Goal: Transaction & Acquisition: Book appointment/travel/reservation

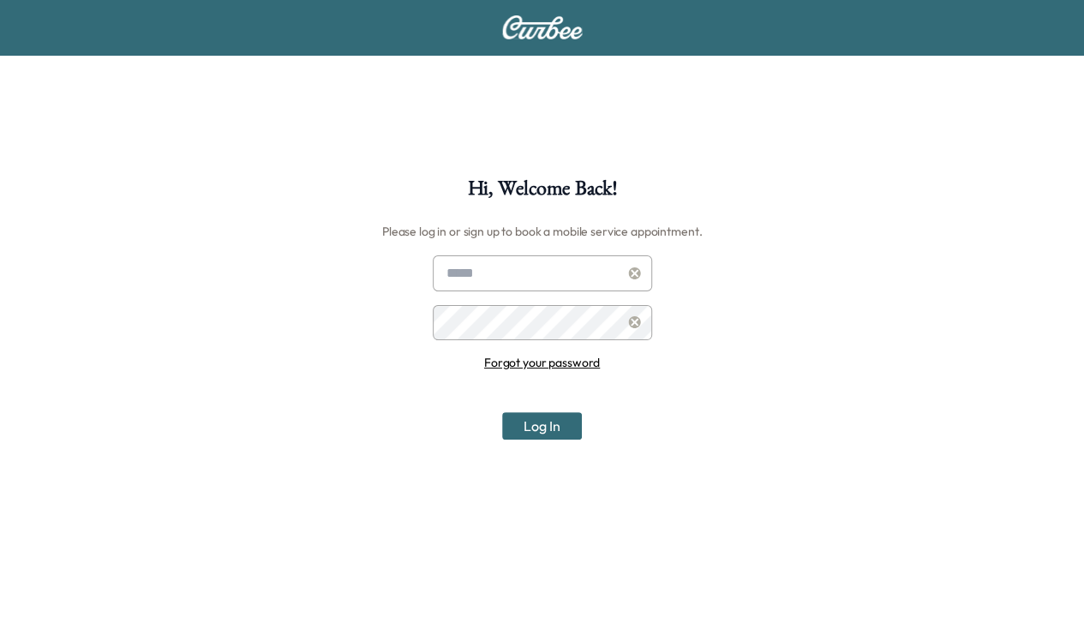
type input "**********"
click at [558, 417] on button "Log In" at bounding box center [542, 425] width 80 height 27
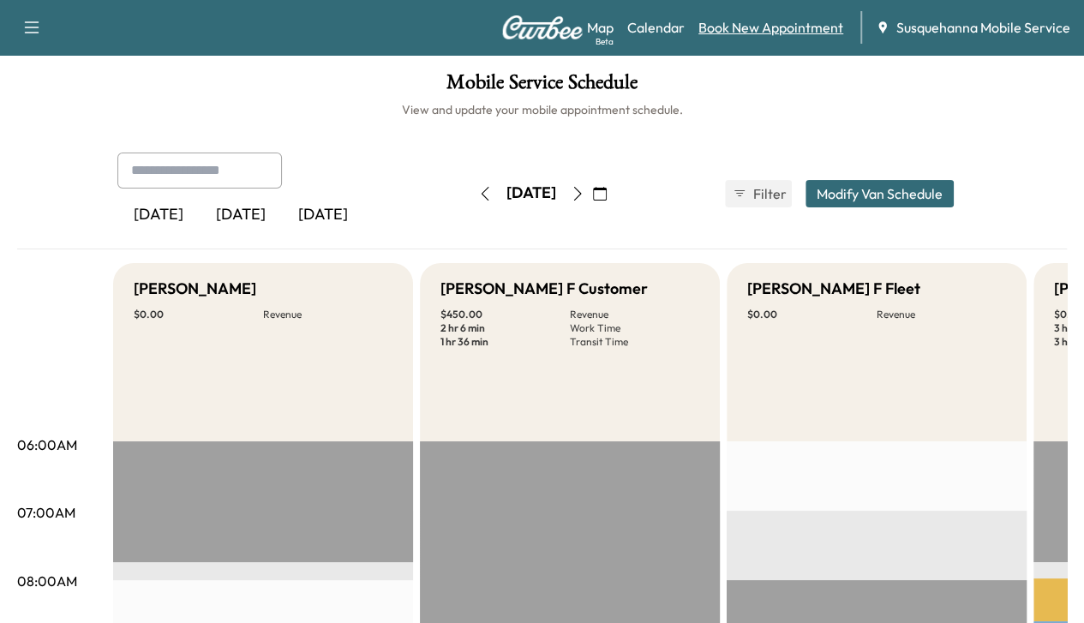
click at [812, 28] on link "Book New Appointment" at bounding box center [770, 27] width 145 height 21
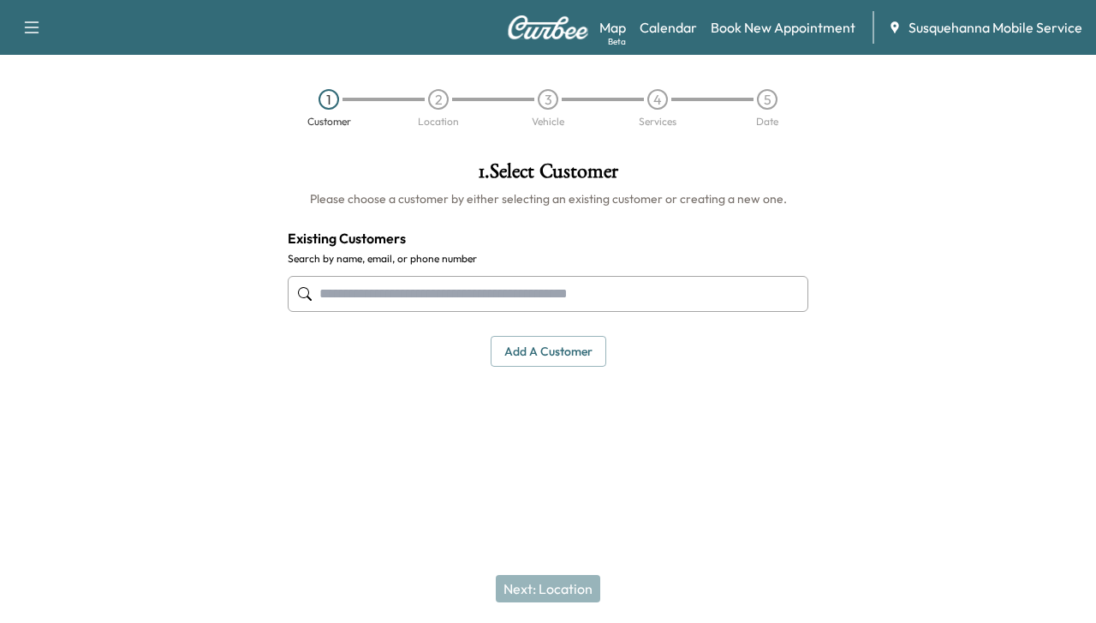
click at [582, 309] on input "text" at bounding box center [548, 294] width 521 height 36
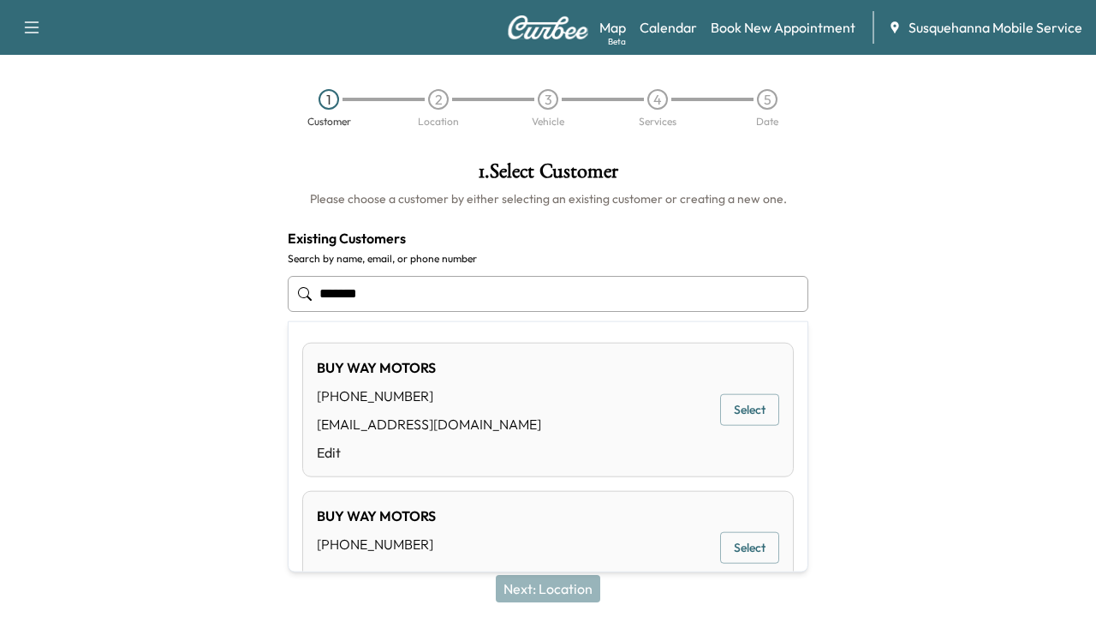
click at [761, 408] on button "Select" at bounding box center [749, 410] width 59 height 32
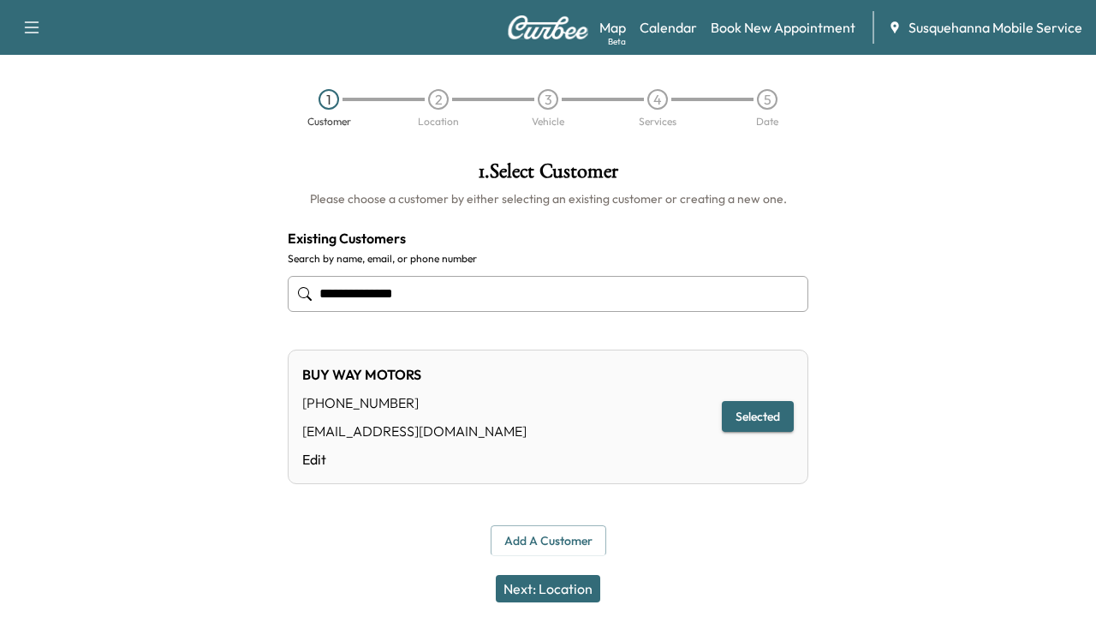
type input "**********"
click at [775, 422] on button "Selected" at bounding box center [758, 417] width 72 height 32
click at [579, 584] on button "Next: Location" at bounding box center [548, 588] width 104 height 27
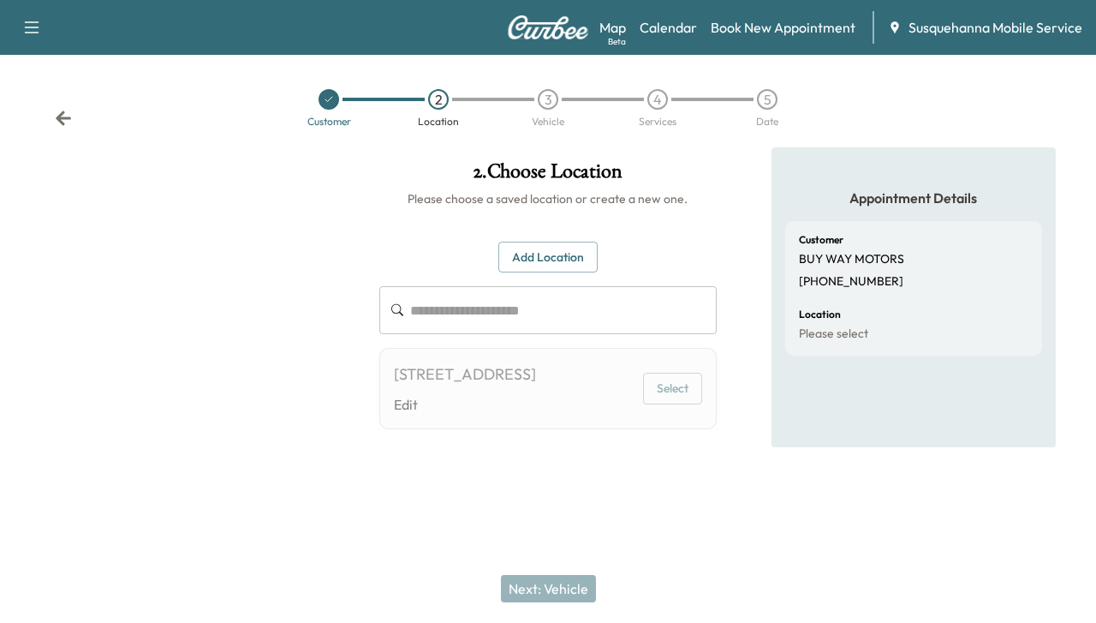
click at [685, 419] on div "[STREET_ADDRESS] Edit Select" at bounding box center [548, 388] width 338 height 81
click at [678, 404] on button "Select" at bounding box center [672, 389] width 59 height 32
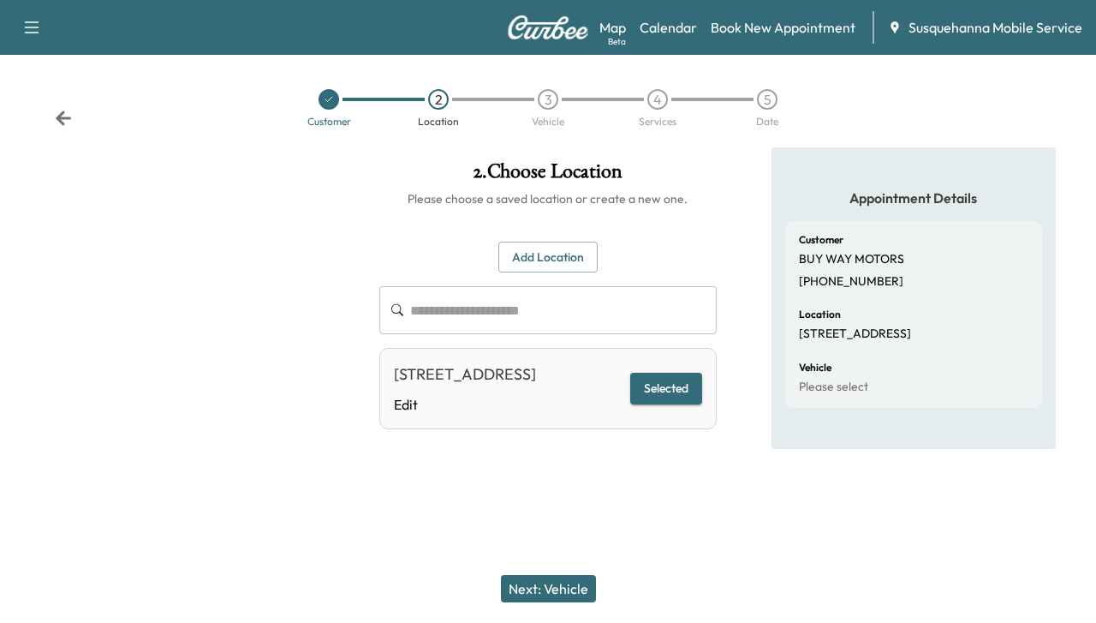
click at [562, 585] on button "Next: Vehicle" at bounding box center [548, 588] width 95 height 27
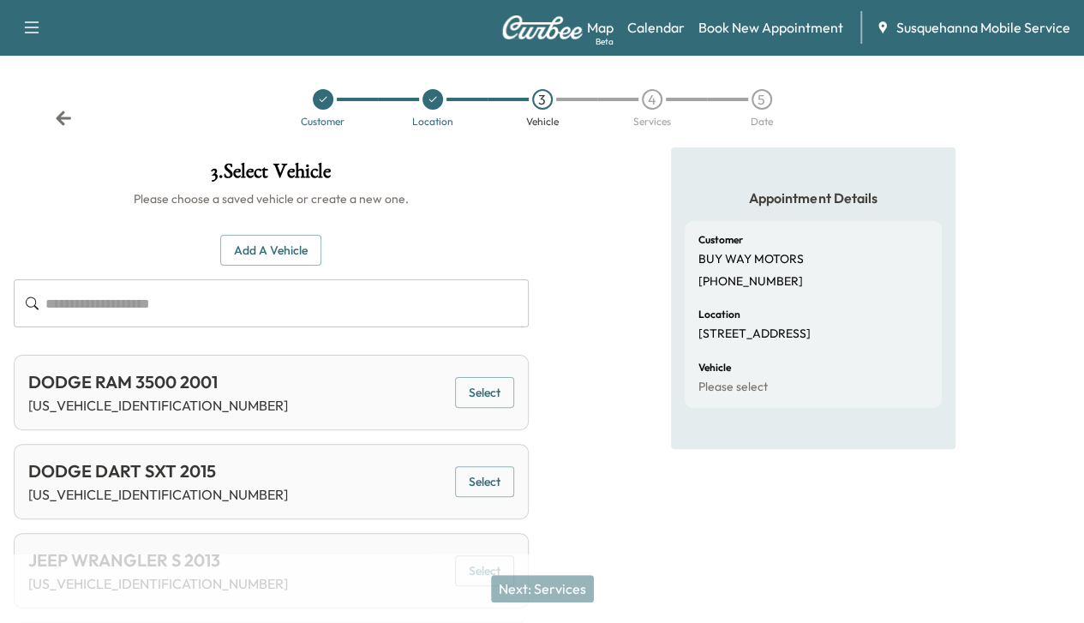
click at [321, 250] on button "Add a Vehicle" at bounding box center [270, 251] width 101 height 32
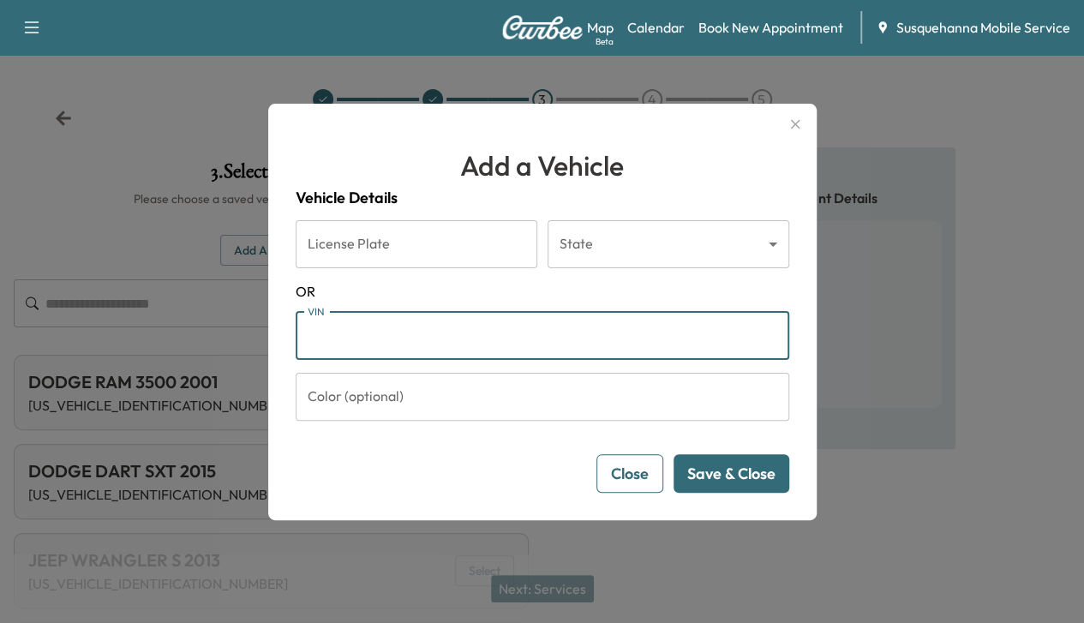
paste input "**********"
type input "**********"
click at [755, 474] on button "Save & Close" at bounding box center [731, 473] width 116 height 39
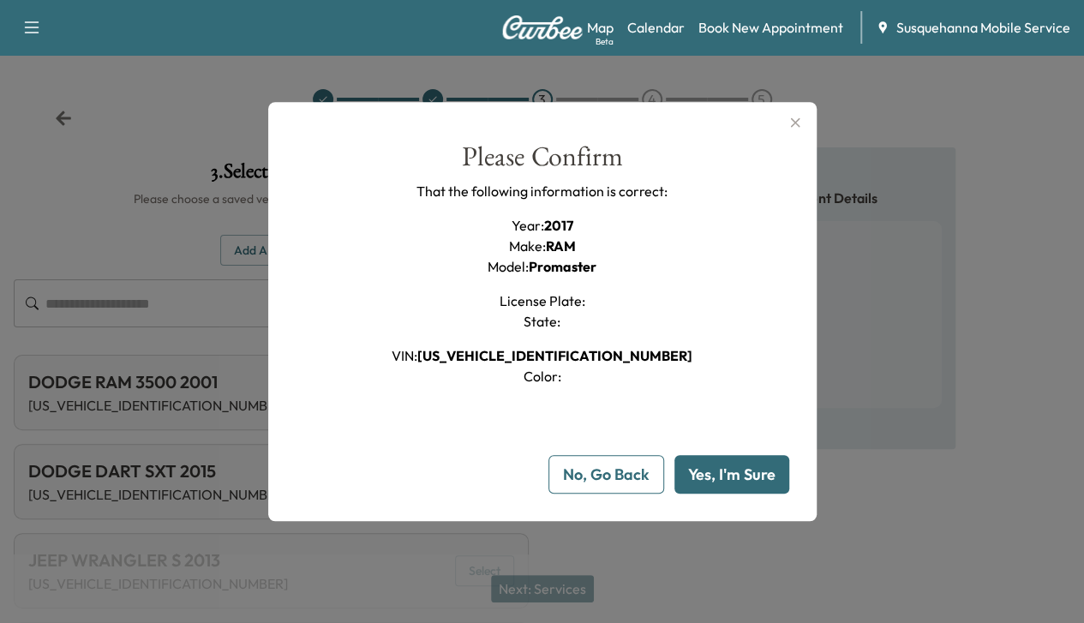
click at [755, 474] on button "Yes, I'm Sure" at bounding box center [731, 474] width 115 height 39
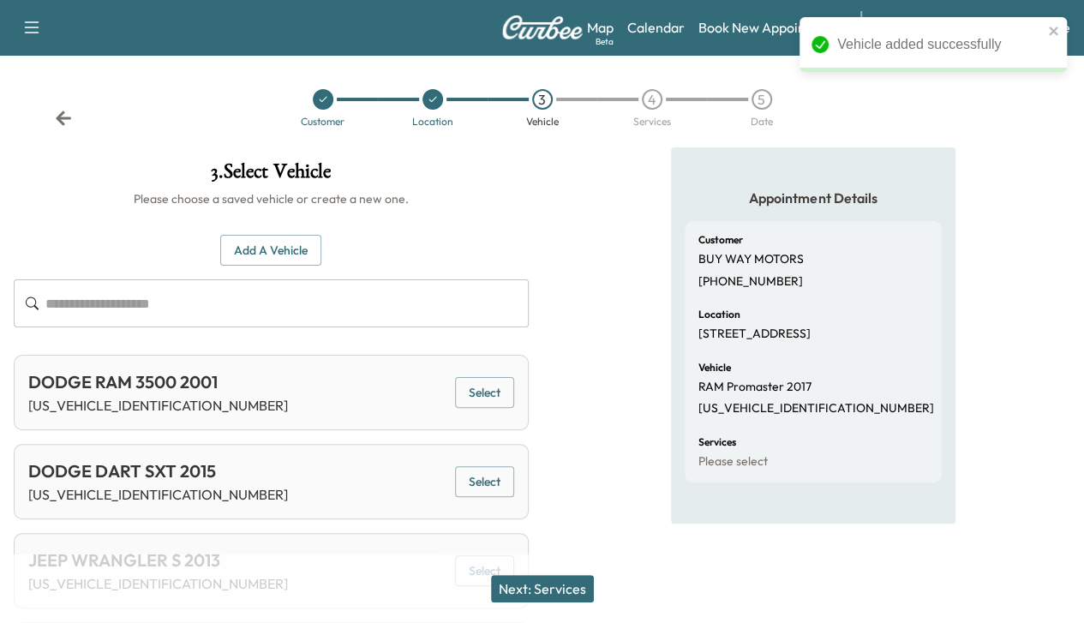
click at [552, 595] on button "Next: Services" at bounding box center [542, 588] width 103 height 27
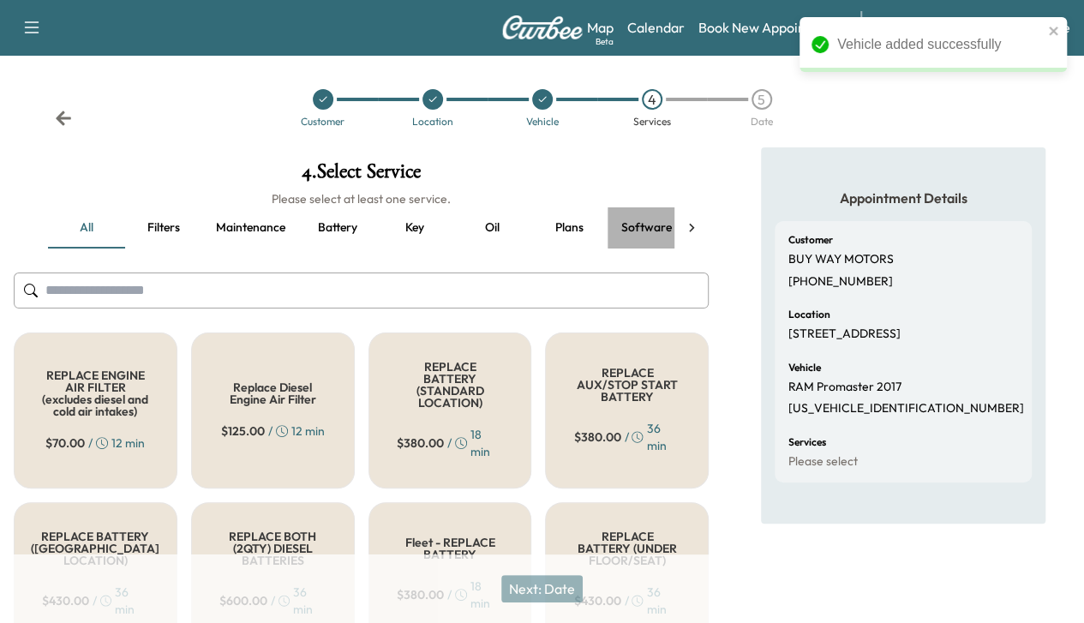
click at [636, 224] on button "Software update" at bounding box center [667, 227] width 120 height 41
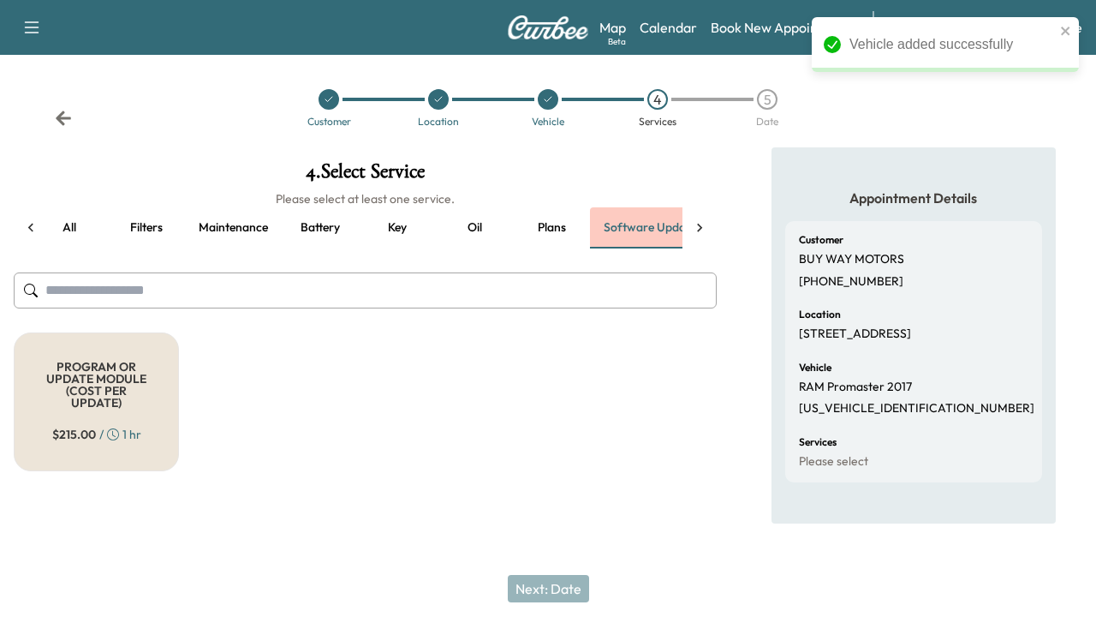
scroll to position [0, 43]
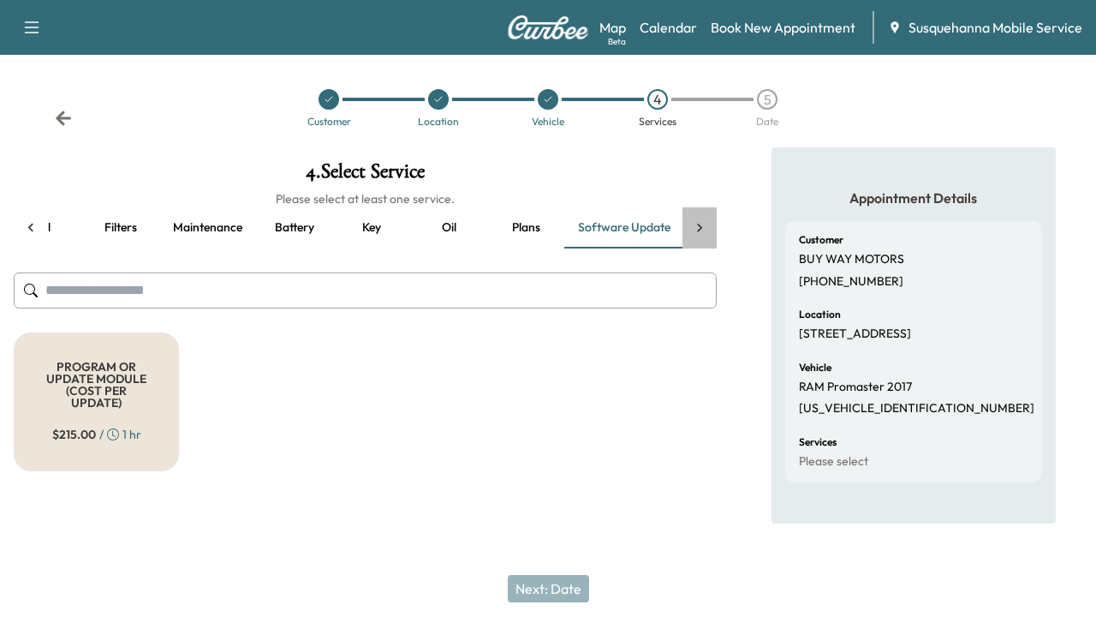
click at [700, 226] on icon at bounding box center [699, 227] width 5 height 9
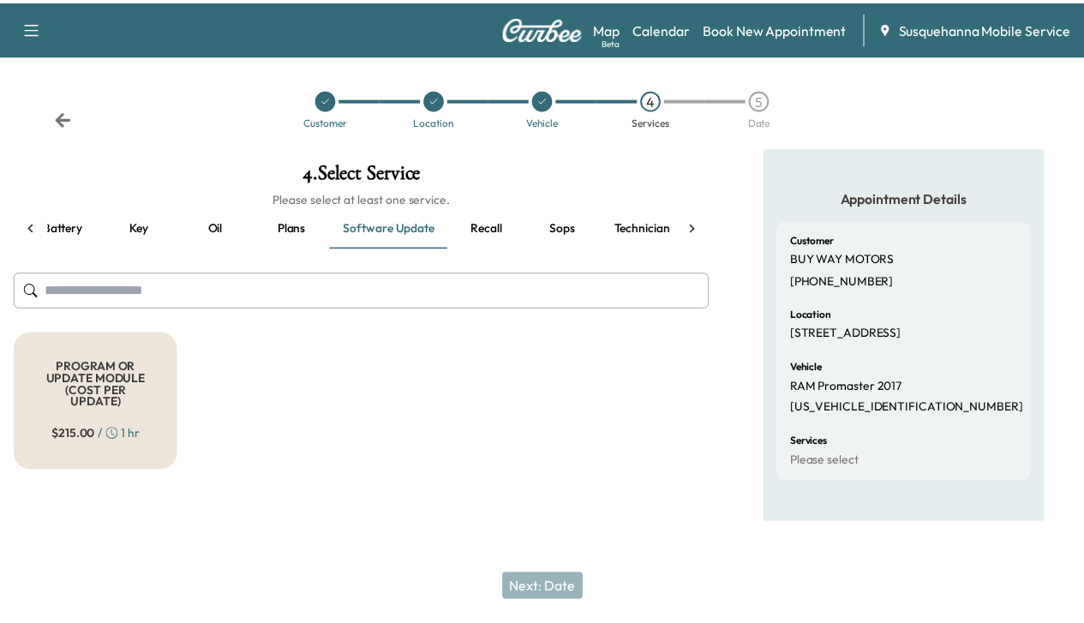
scroll to position [0, 281]
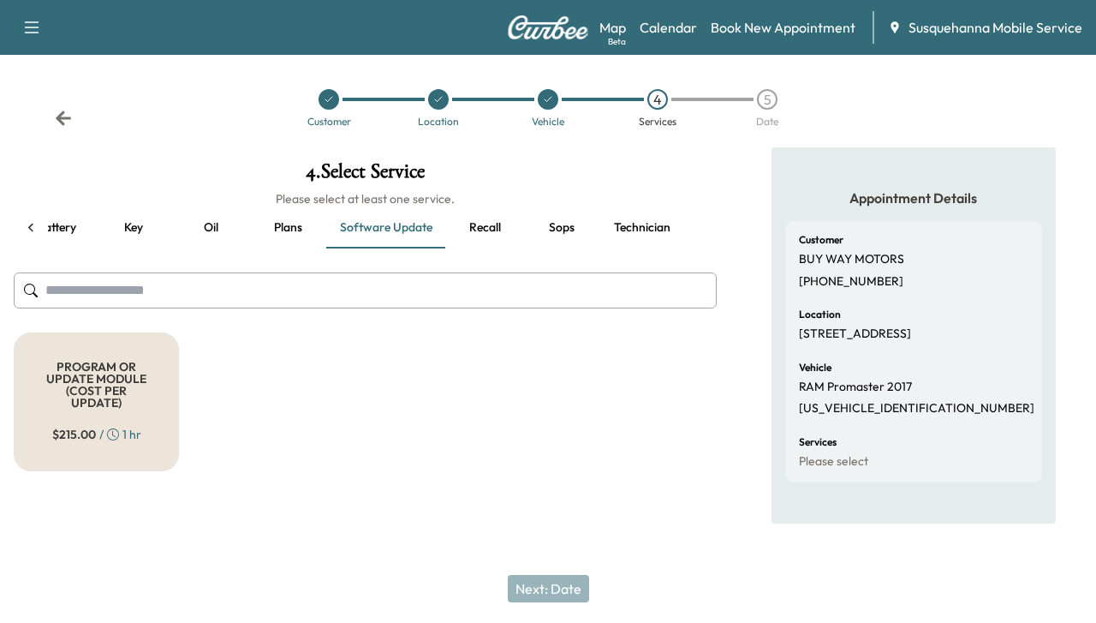
click at [510, 227] on button "Recall" at bounding box center [484, 227] width 77 height 41
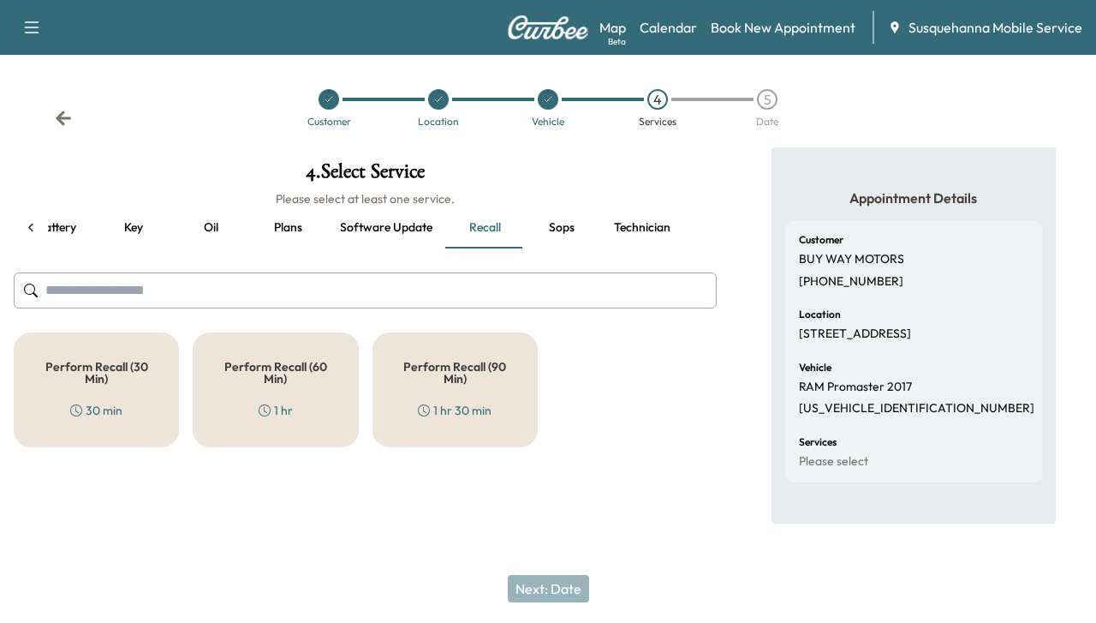
click at [146, 377] on h5 "Perform Recall (30 Min)" at bounding box center [96, 373] width 109 height 24
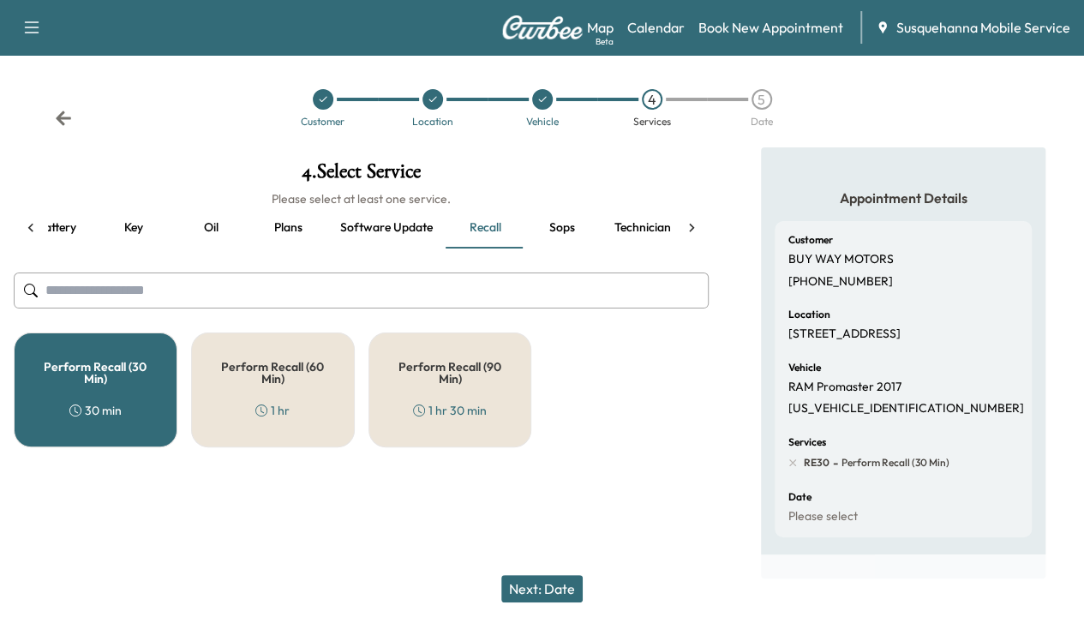
click at [230, 384] on div "Perform Recall (60 Min) 1 hr" at bounding box center [273, 389] width 164 height 115
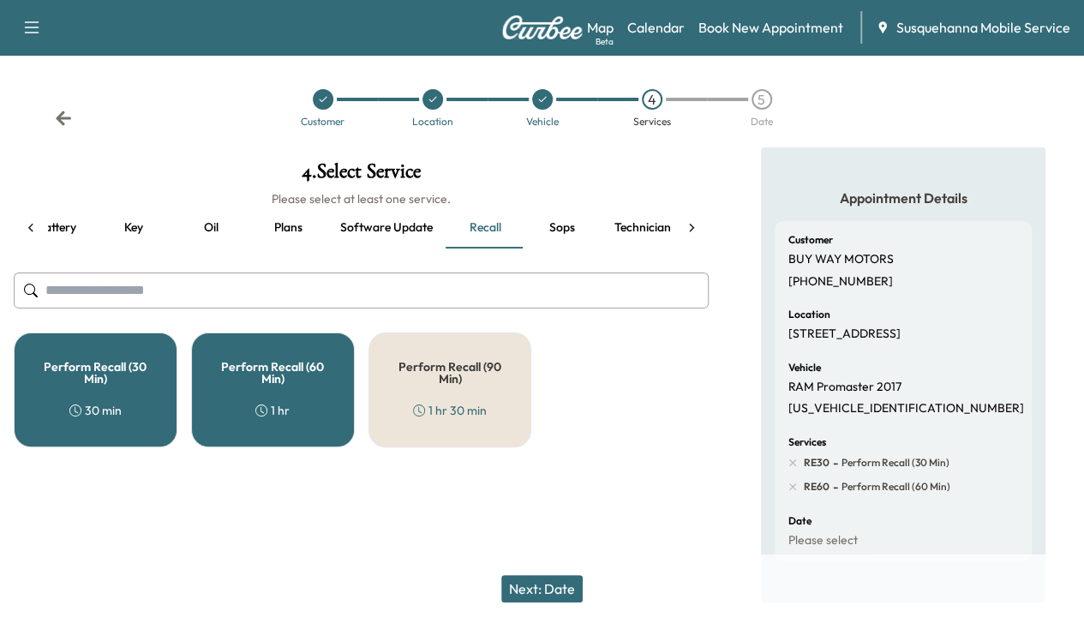
click at [108, 390] on div "Perform Recall (30 Min) 30 min" at bounding box center [96, 389] width 164 height 115
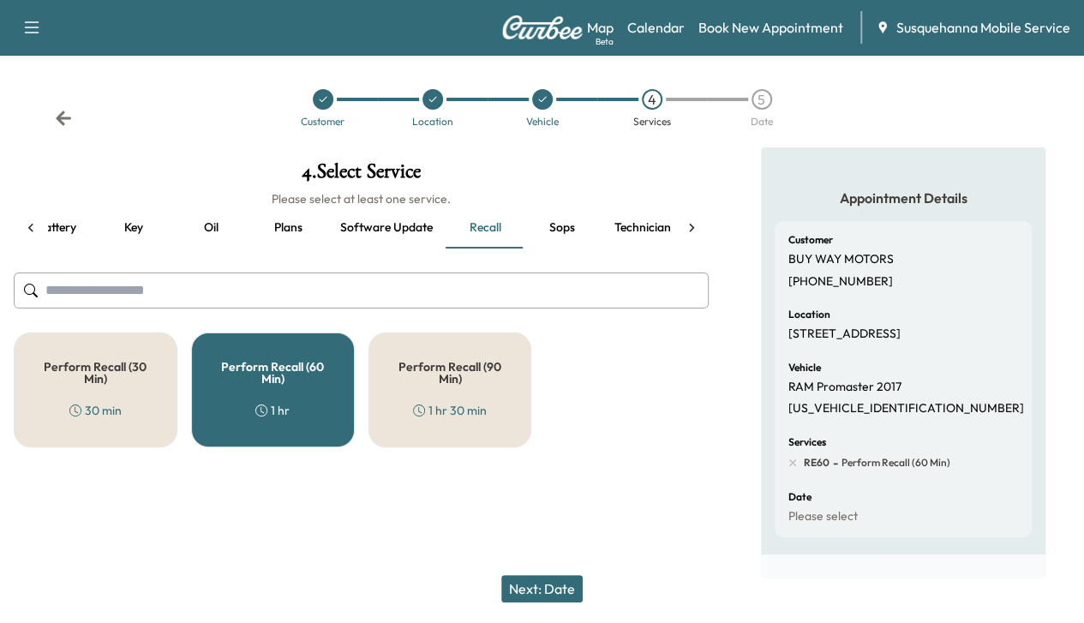
click at [659, 239] on button "Technician" at bounding box center [642, 227] width 84 height 41
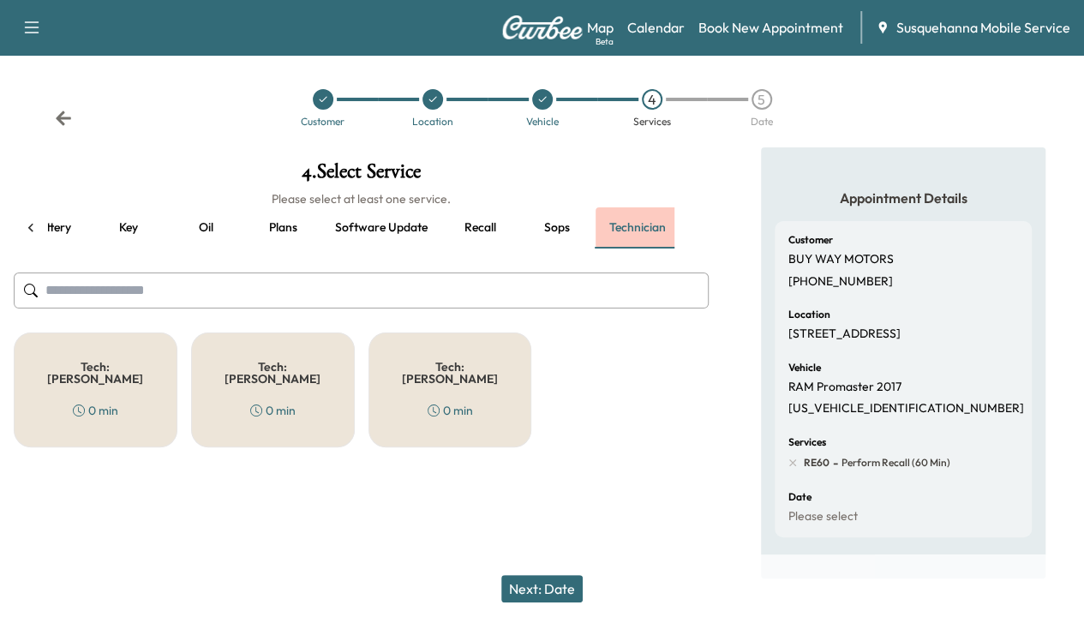
scroll to position [0, 290]
click at [554, 585] on button "Next: Date" at bounding box center [541, 588] width 81 height 27
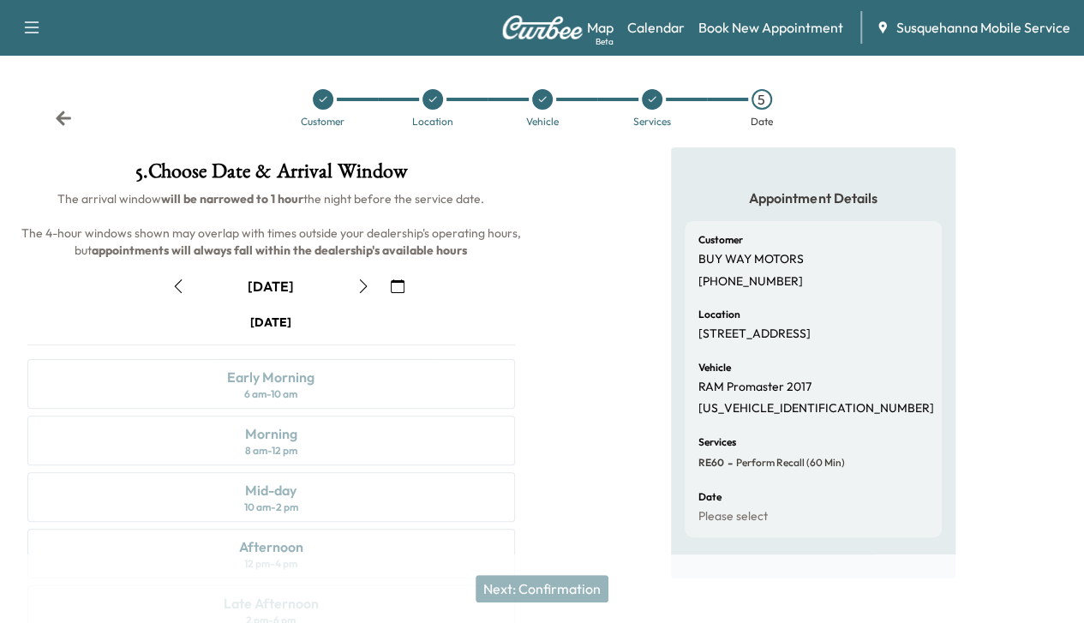
click at [370, 293] on icon "button" at bounding box center [363, 286] width 14 height 14
click at [297, 444] on div "Morning" at bounding box center [271, 433] width 52 height 21
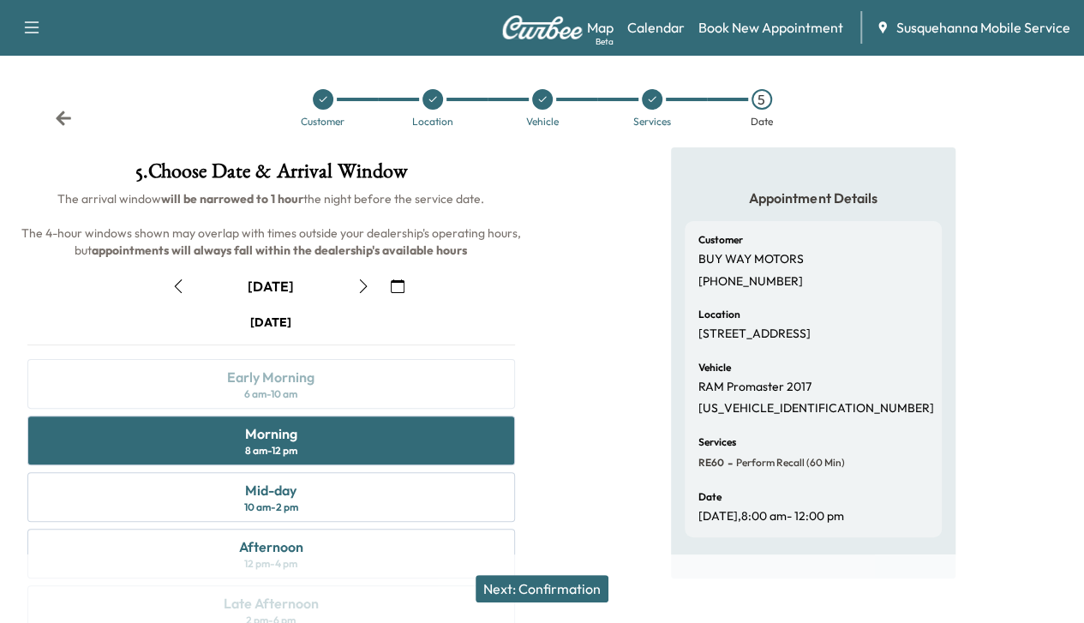
click at [501, 599] on button "Next: Confirmation" at bounding box center [541, 588] width 133 height 27
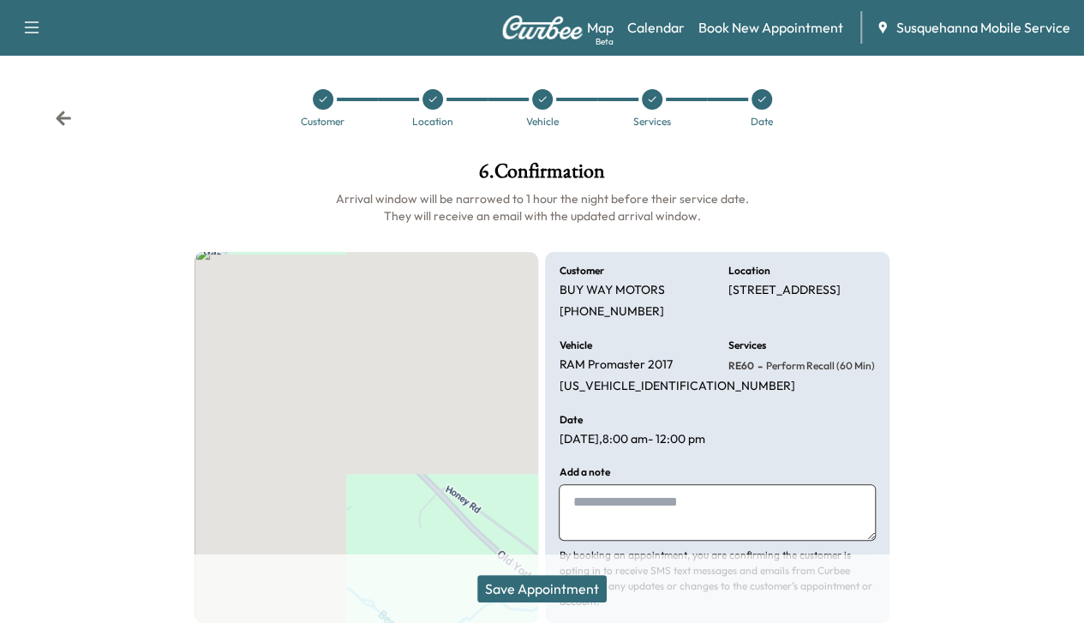
click at [509, 591] on button "Save Appointment" at bounding box center [541, 588] width 129 height 27
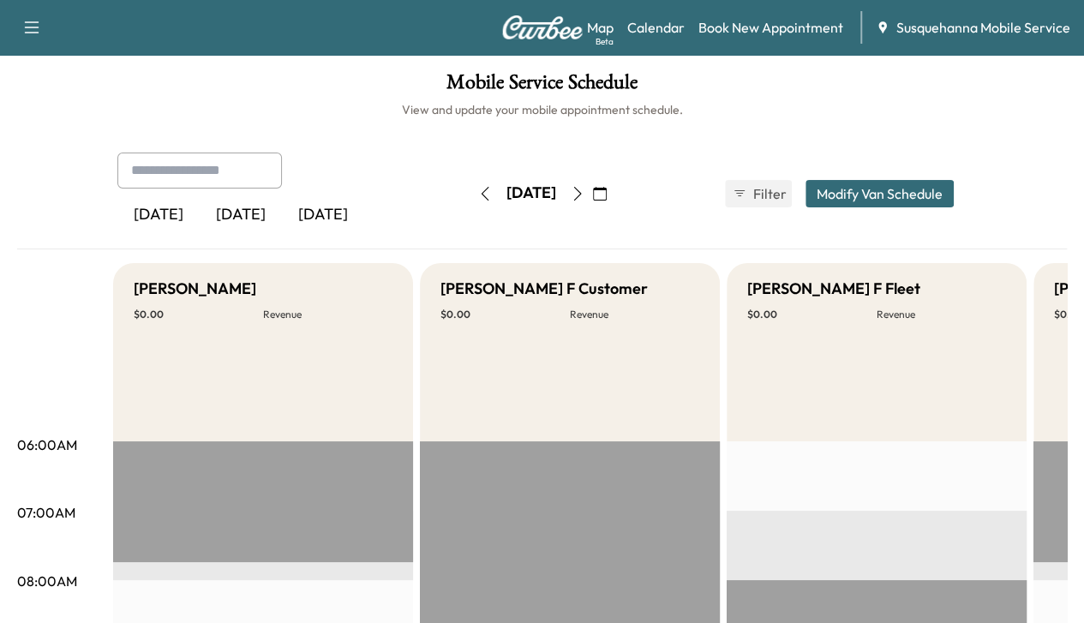
click at [359, 83] on h1 "Mobile Service Schedule" at bounding box center [541, 86] width 1049 height 29
